Goal: Complete application form

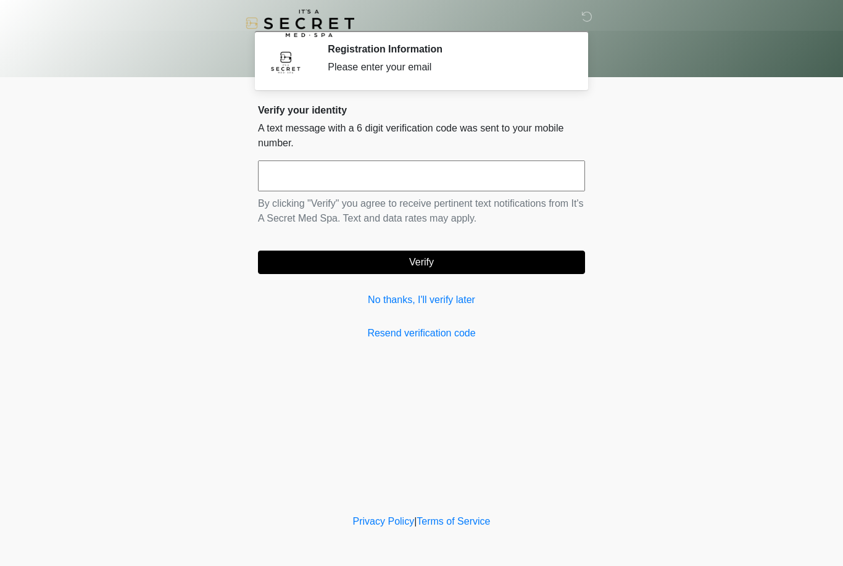
click at [441, 181] on input "text" at bounding box center [421, 175] width 327 height 31
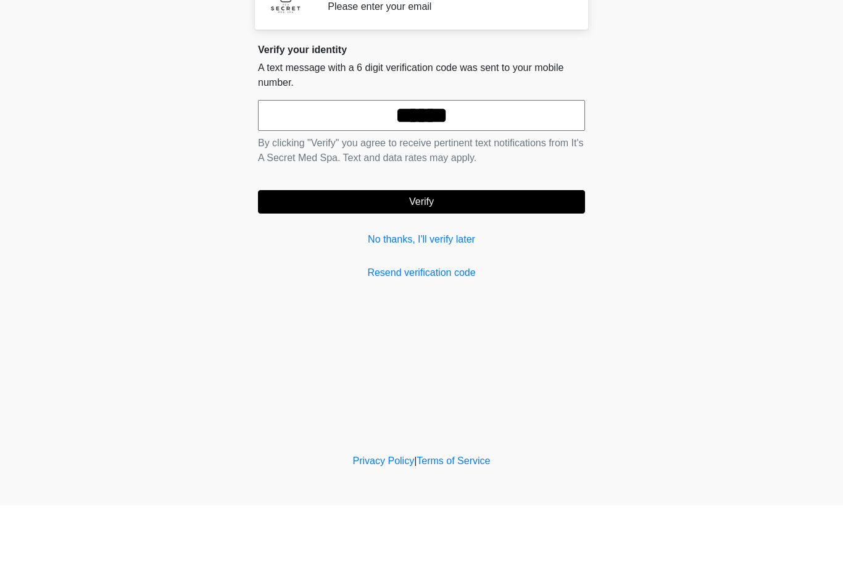
type input "******"
click at [435, 251] on button "Verify" at bounding box center [421, 262] width 327 height 23
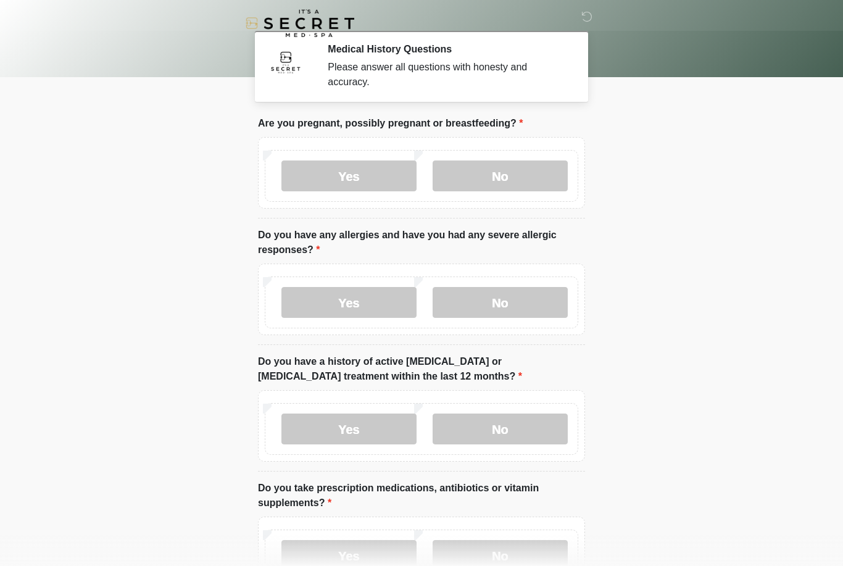
click at [498, 162] on label "No" at bounding box center [500, 175] width 135 height 31
click at [509, 298] on label "No" at bounding box center [500, 302] width 135 height 31
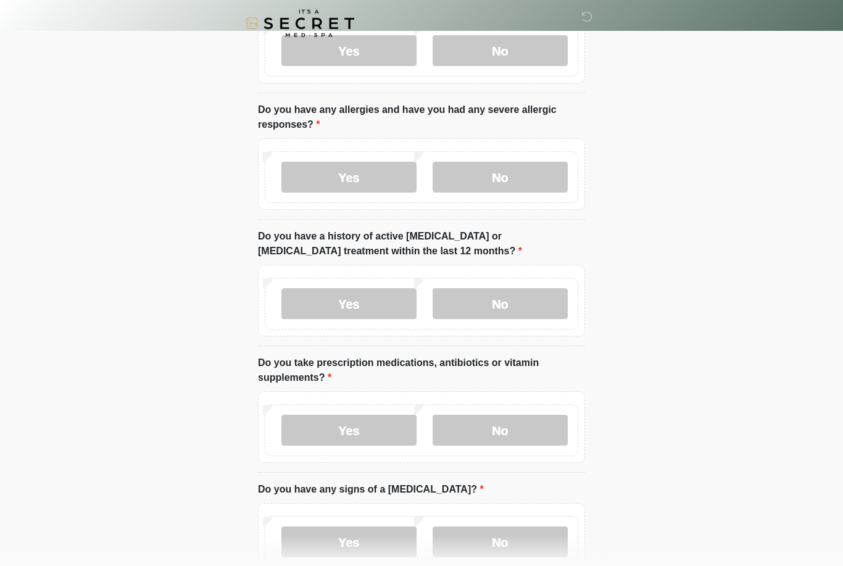
scroll to position [128, 0]
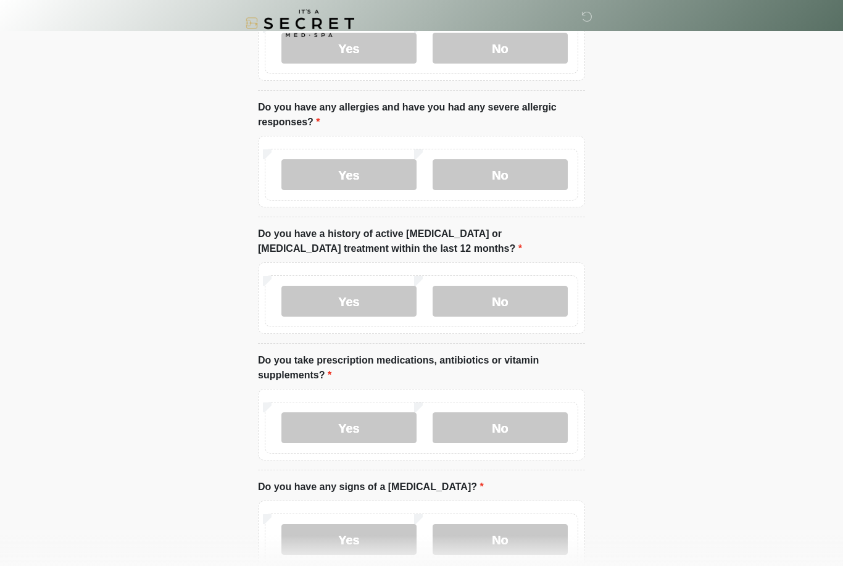
click at [511, 303] on label "No" at bounding box center [500, 301] width 135 height 31
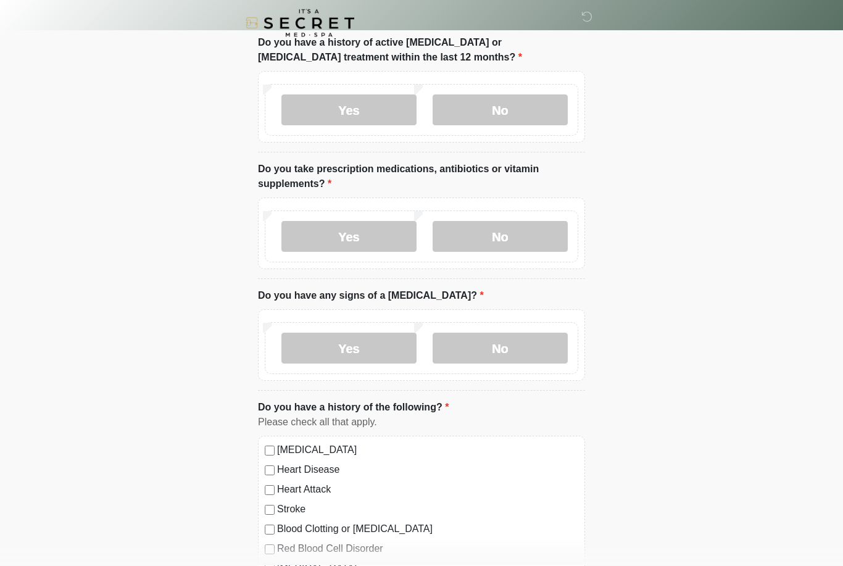
scroll to position [320, 0]
click at [538, 230] on label "No" at bounding box center [500, 235] width 135 height 31
click at [370, 233] on label "Yes" at bounding box center [348, 235] width 135 height 31
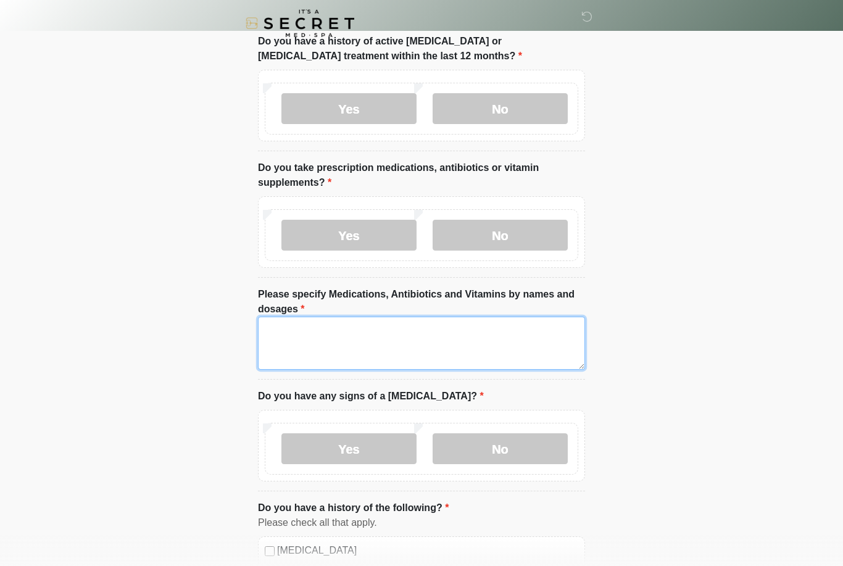
click at [476, 341] on textarea "Please specify Medications, Antibiotics and Vitamins by names and dosages" at bounding box center [421, 343] width 327 height 53
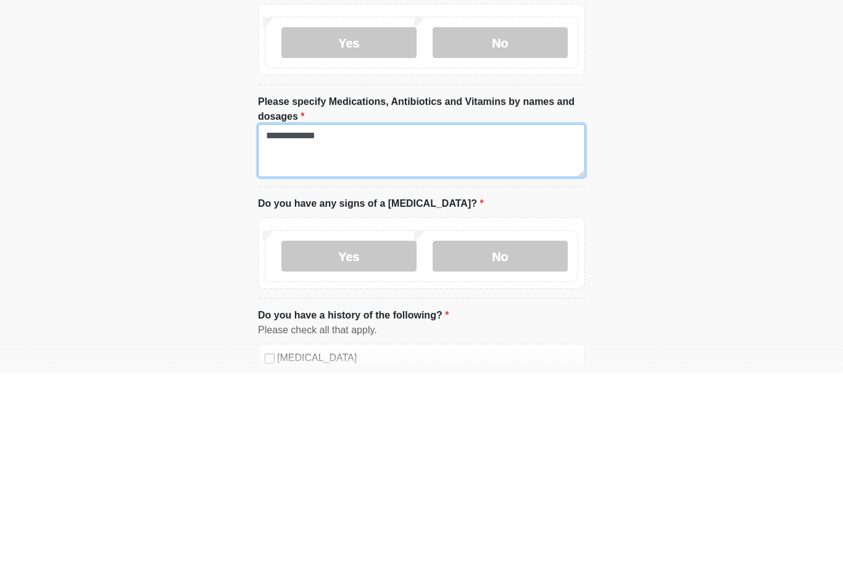
type textarea "**********"
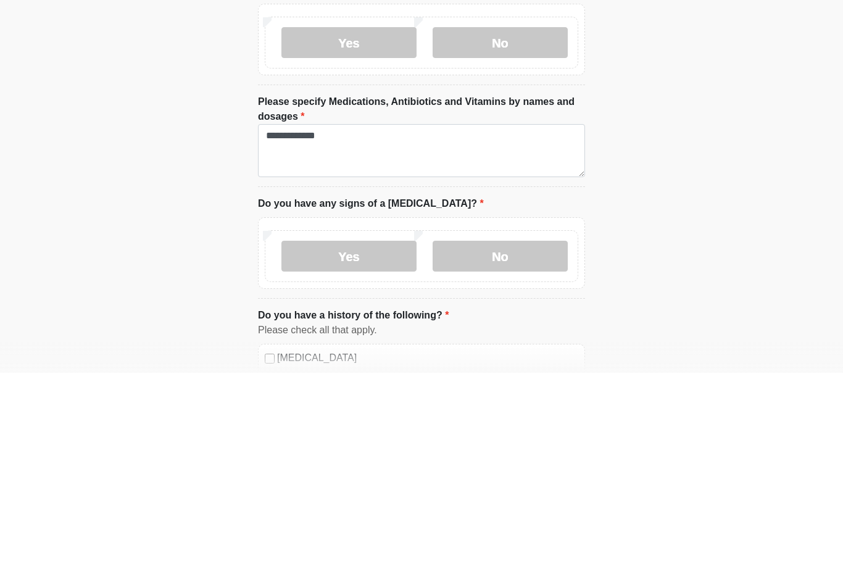
click at [521, 434] on label "No" at bounding box center [500, 449] width 135 height 31
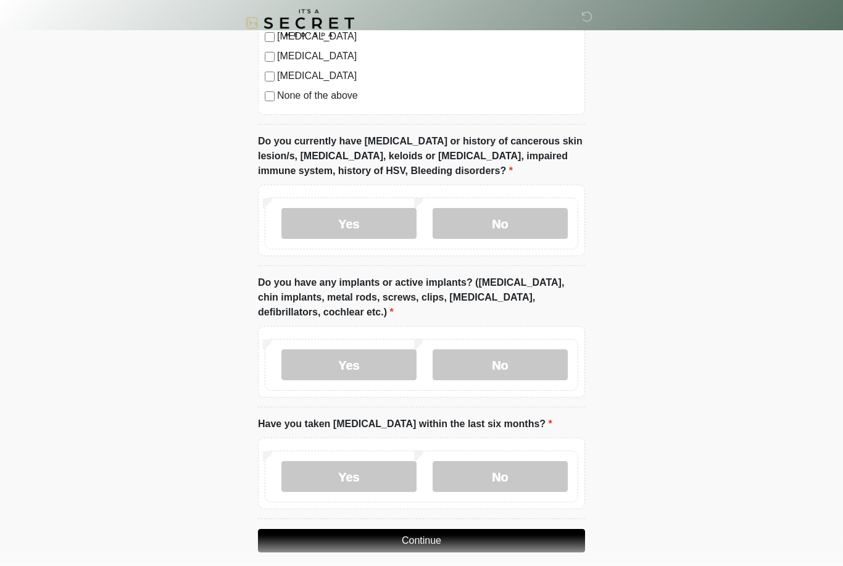
scroll to position [993, 0]
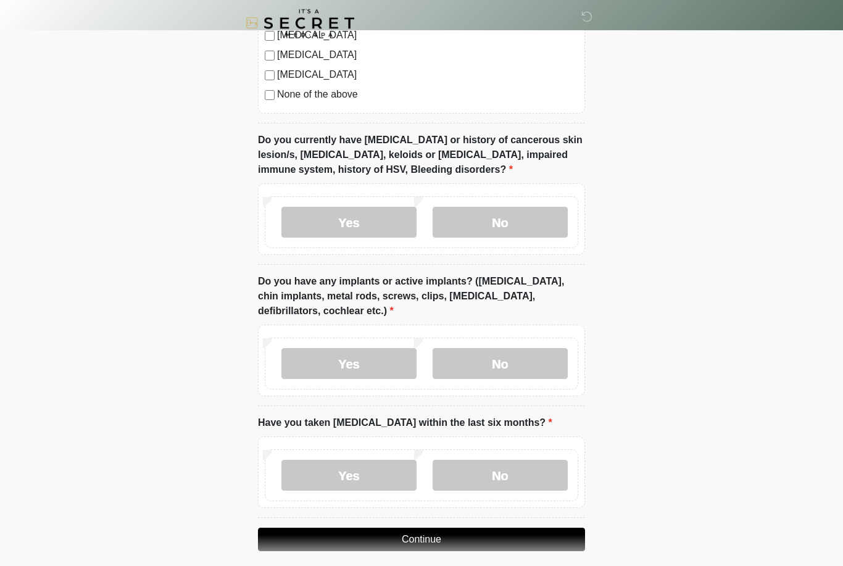
click at [535, 226] on label "No" at bounding box center [500, 222] width 135 height 31
click at [542, 357] on label "No" at bounding box center [500, 363] width 135 height 31
click at [506, 472] on label "No" at bounding box center [500, 475] width 135 height 31
click at [470, 529] on button "Continue" at bounding box center [421, 539] width 327 height 23
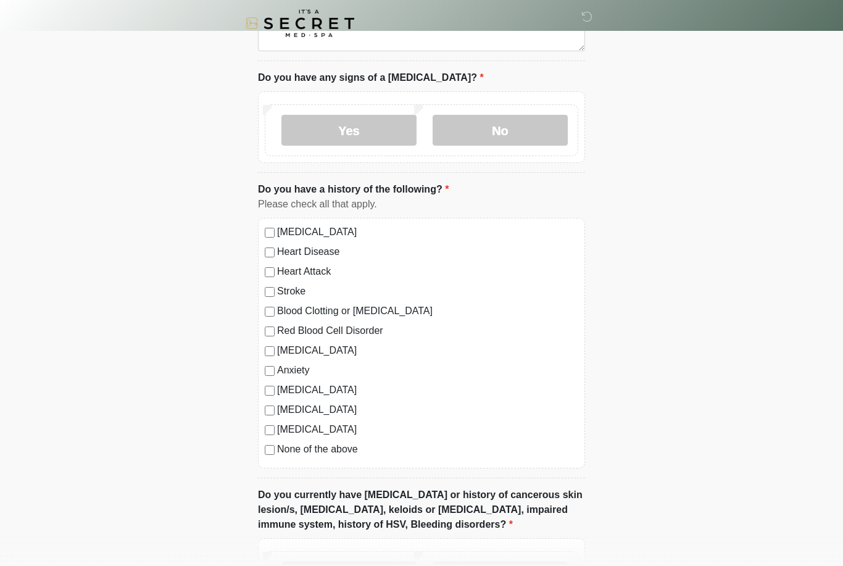
scroll to position [0, 0]
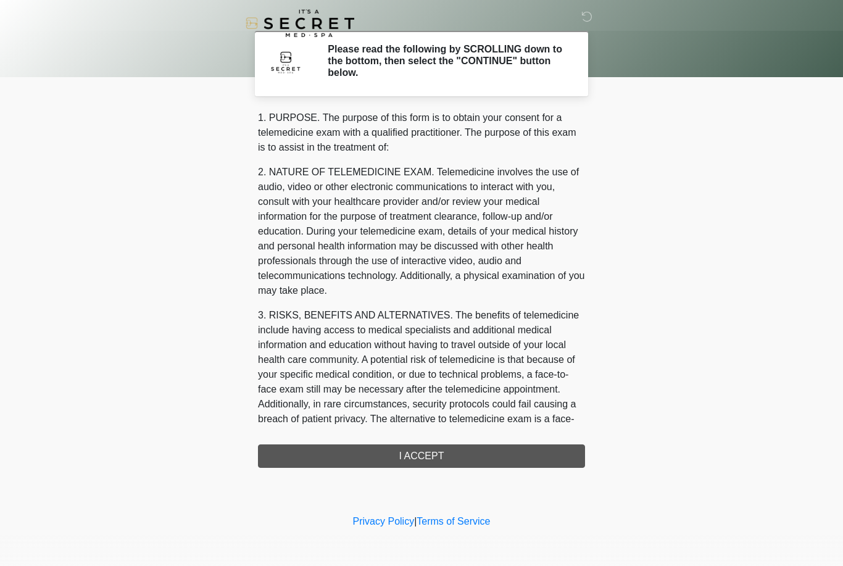
click at [435, 455] on div "1. PURPOSE. The purpose of this form is to obtain your consent for a telemedici…" at bounding box center [421, 288] width 327 height 357
click at [433, 447] on div "1. PURPOSE. The purpose of this form is to obtain your consent for a telemedici…" at bounding box center [421, 288] width 327 height 357
click at [428, 454] on div "1. PURPOSE. The purpose of this form is to obtain your consent for a telemedici…" at bounding box center [421, 288] width 327 height 357
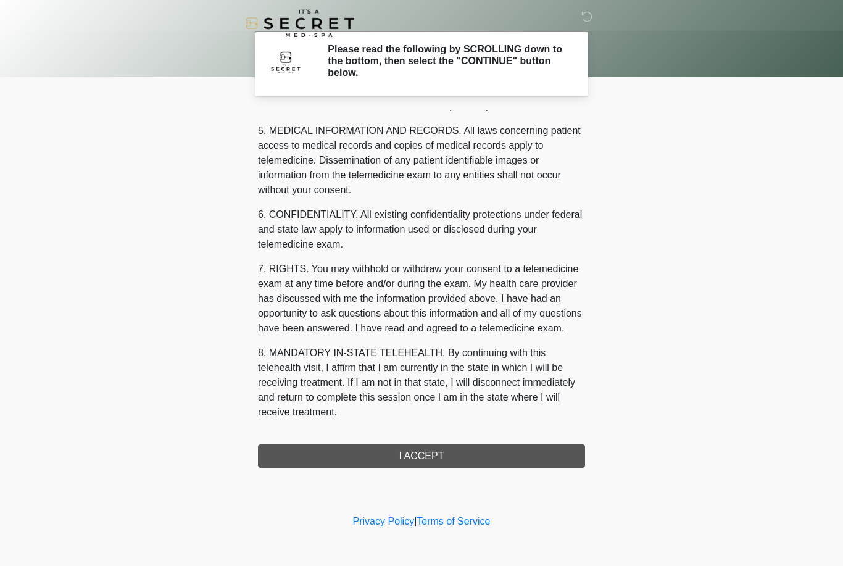
scroll to position [397, 0]
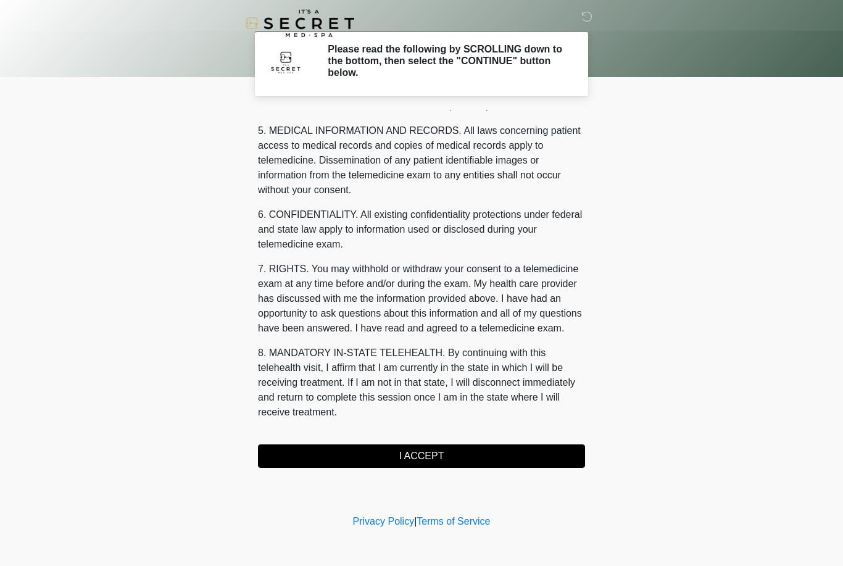
click at [427, 453] on button "I ACCEPT" at bounding box center [421, 455] width 327 height 23
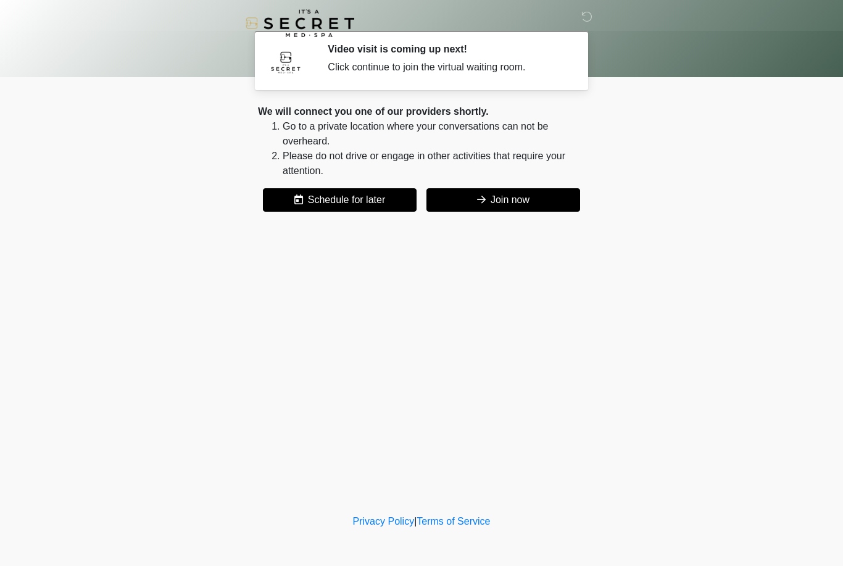
click at [519, 198] on button "Join now" at bounding box center [504, 199] width 154 height 23
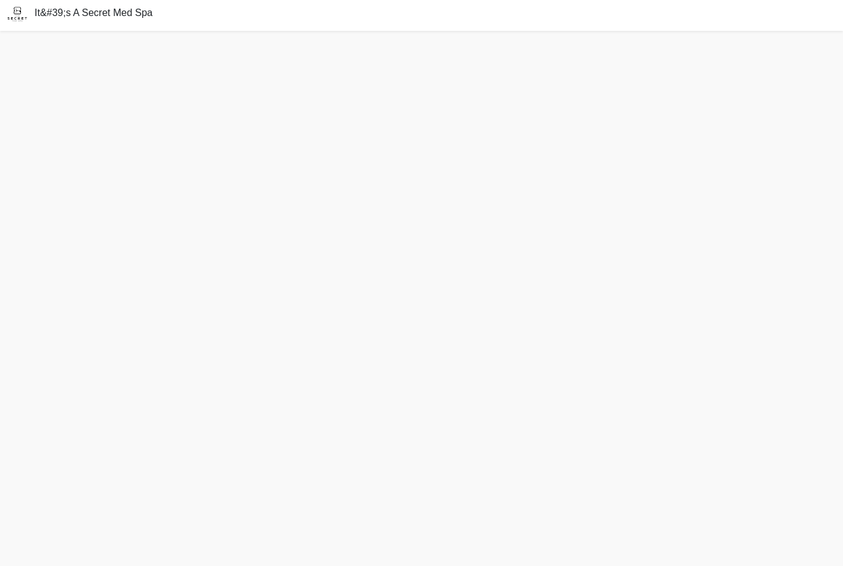
scroll to position [3, 0]
